Goal: Task Accomplishment & Management: Use online tool/utility

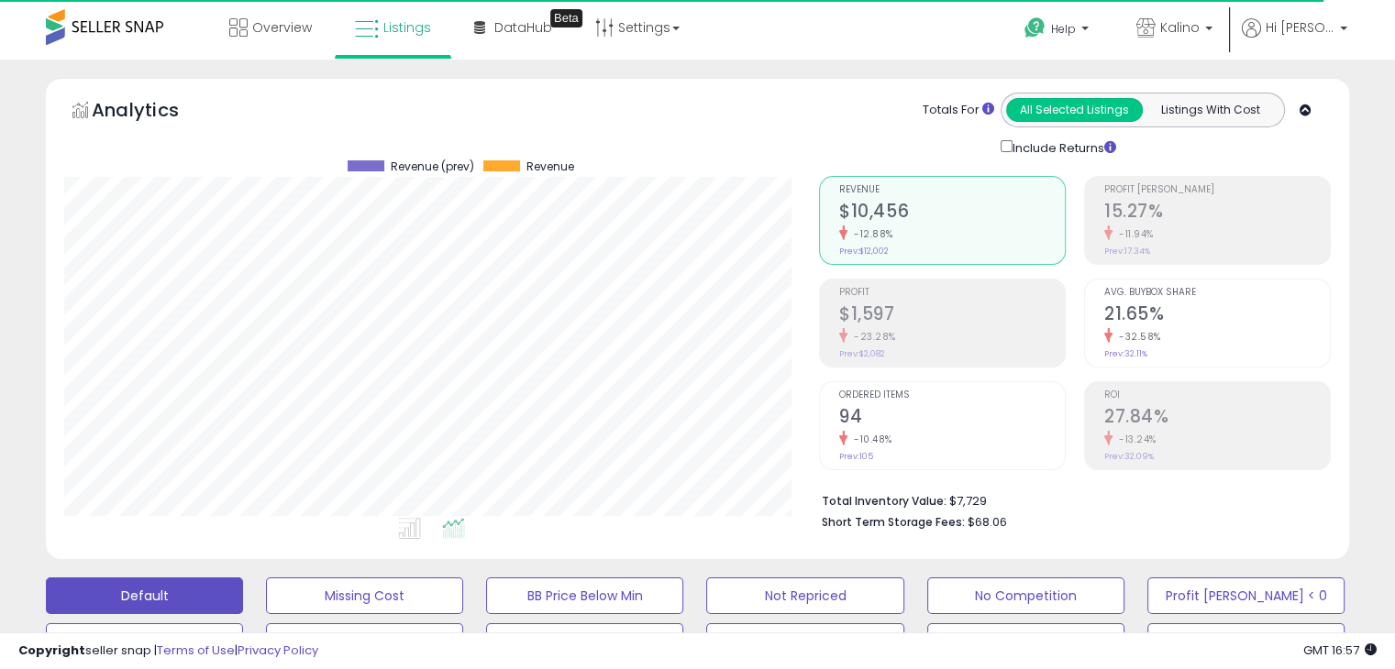
type button "all_selected"
type button "listings_with_cost"
